Goal: Check status

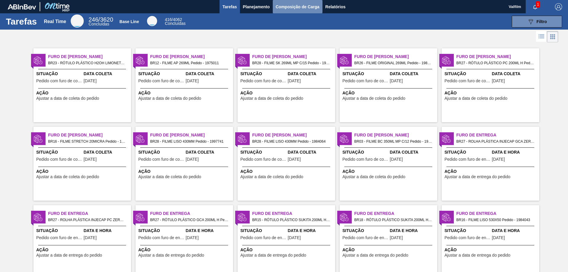
click at [279, 6] on span "Composição de Carga" at bounding box center [298, 6] width 44 height 7
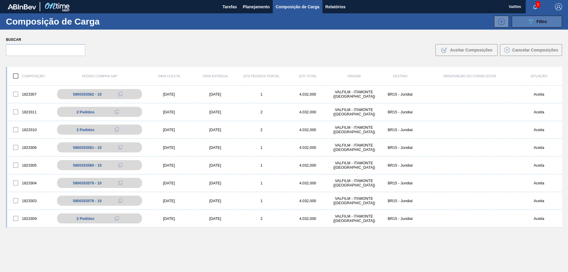
click at [533, 27] on div "Composição de Carga 089F7B8B-B2A5-4AFE-B5C0-19BA573D28AC Filtro" at bounding box center [284, 21] width 568 height 16
click at [531, 23] on icon "089F7B8B-B2A5-4AFE-B5C0-19BA573D28AC" at bounding box center [530, 21] width 7 height 7
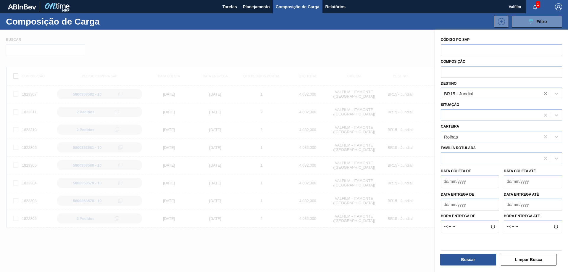
click at [544, 94] on icon at bounding box center [545, 93] width 3 height 3
type input "nova"
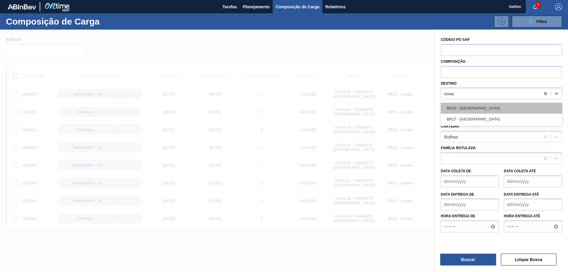
click at [464, 108] on div "BR19 - [GEOGRAPHIC_DATA]" at bounding box center [501, 108] width 121 height 11
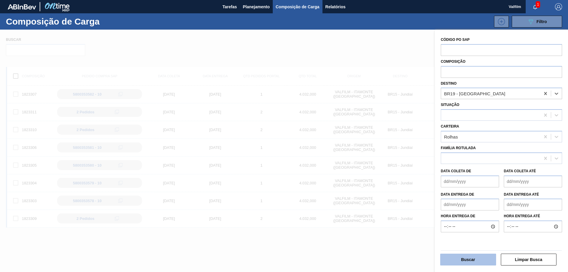
click at [480, 258] on button "Buscar" at bounding box center [468, 259] width 56 height 12
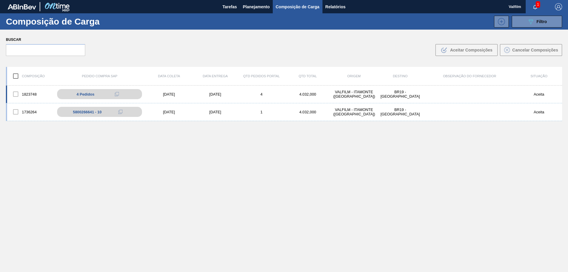
click at [232, 90] on div "1823748 4 Pedidos 5800354019 - 10 5800354019 - 20 5800354019 - 30 5800354019 - …" at bounding box center [284, 94] width 556 height 18
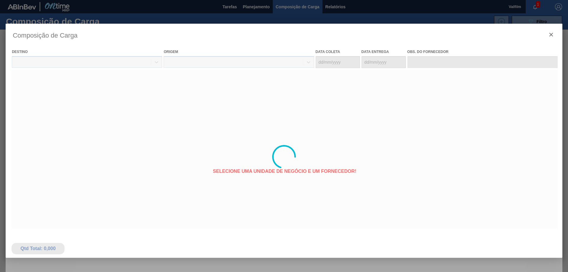
type coleta "[DATE]"
type entrega "[DATE]"
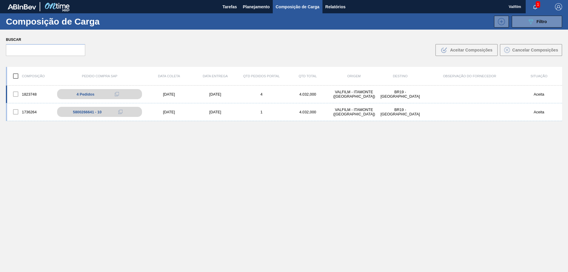
click at [220, 97] on div "1823748 4 Pedidos 5800354019 - 10 5800354019 - 20 5800354019 - 30 5800354019 - …" at bounding box center [284, 94] width 556 height 18
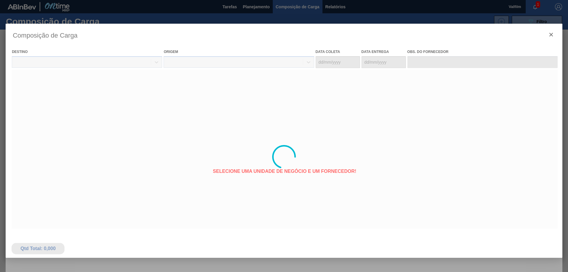
type coleta "[DATE]"
type entrega "[DATE]"
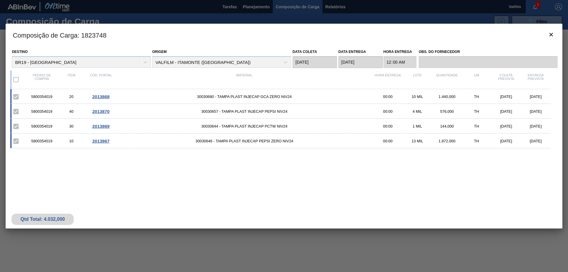
drag, startPoint x: 98, startPoint y: 126, endPoint x: 278, endPoint y: 163, distance: 183.7
click at [306, 179] on div "5800354019 20 2013868 30030680 - TAMPA PLAST INJECAP GCA ZERO NIV24 00:00 10 MI…" at bounding box center [282, 140] width 545 height 103
click at [106, 124] on span "2013869" at bounding box center [100, 126] width 17 height 5
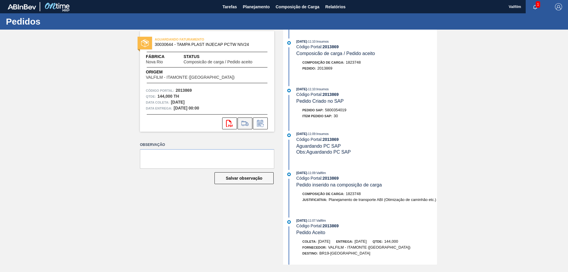
click at [240, 123] on icon at bounding box center [244, 123] width 9 height 7
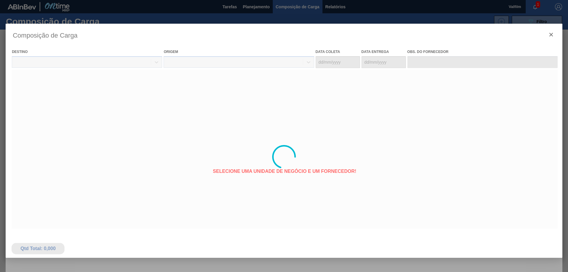
type coleta "[DATE]"
type entrega "[DATE]"
